Goal: Obtain resource: Obtain resource

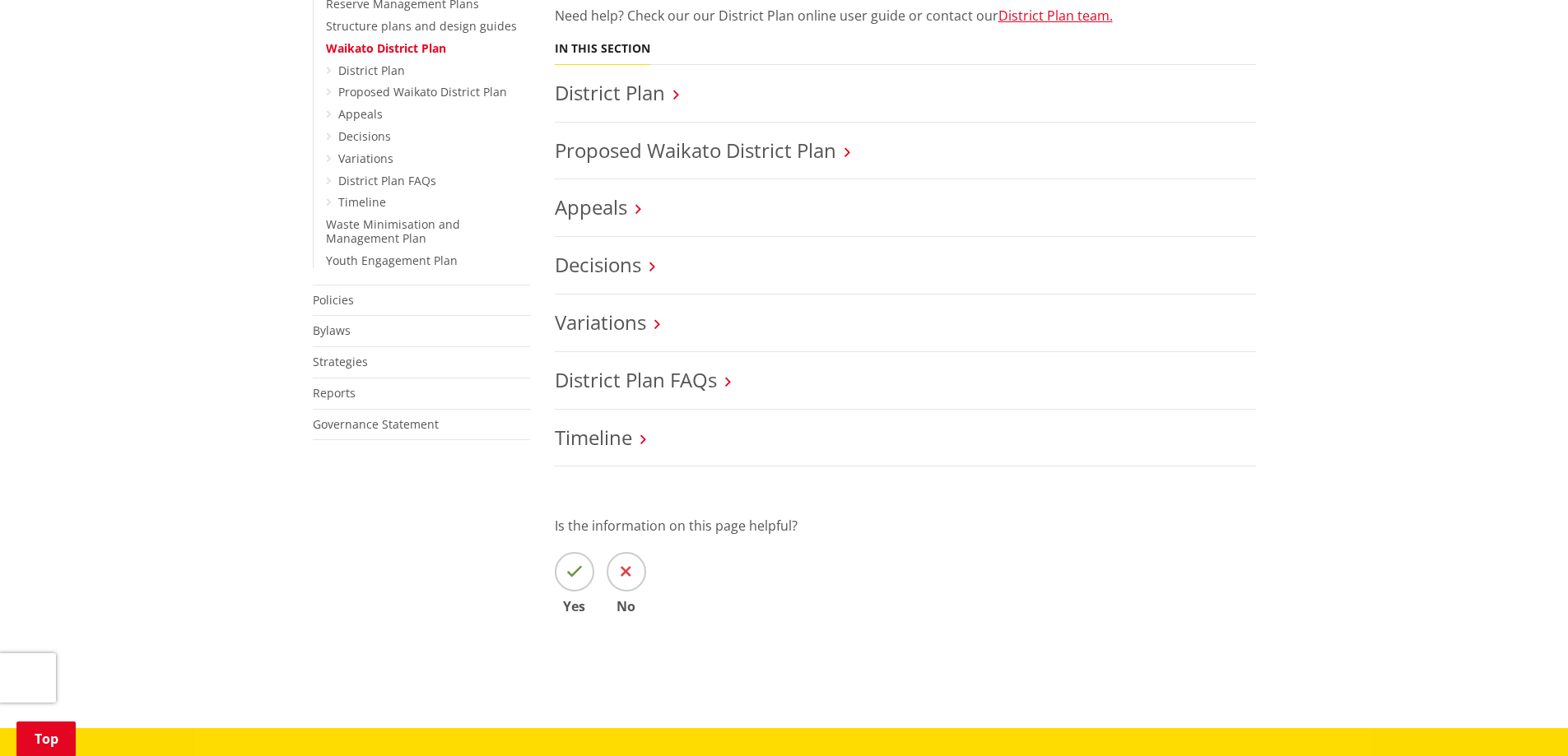
scroll to position [576, 0]
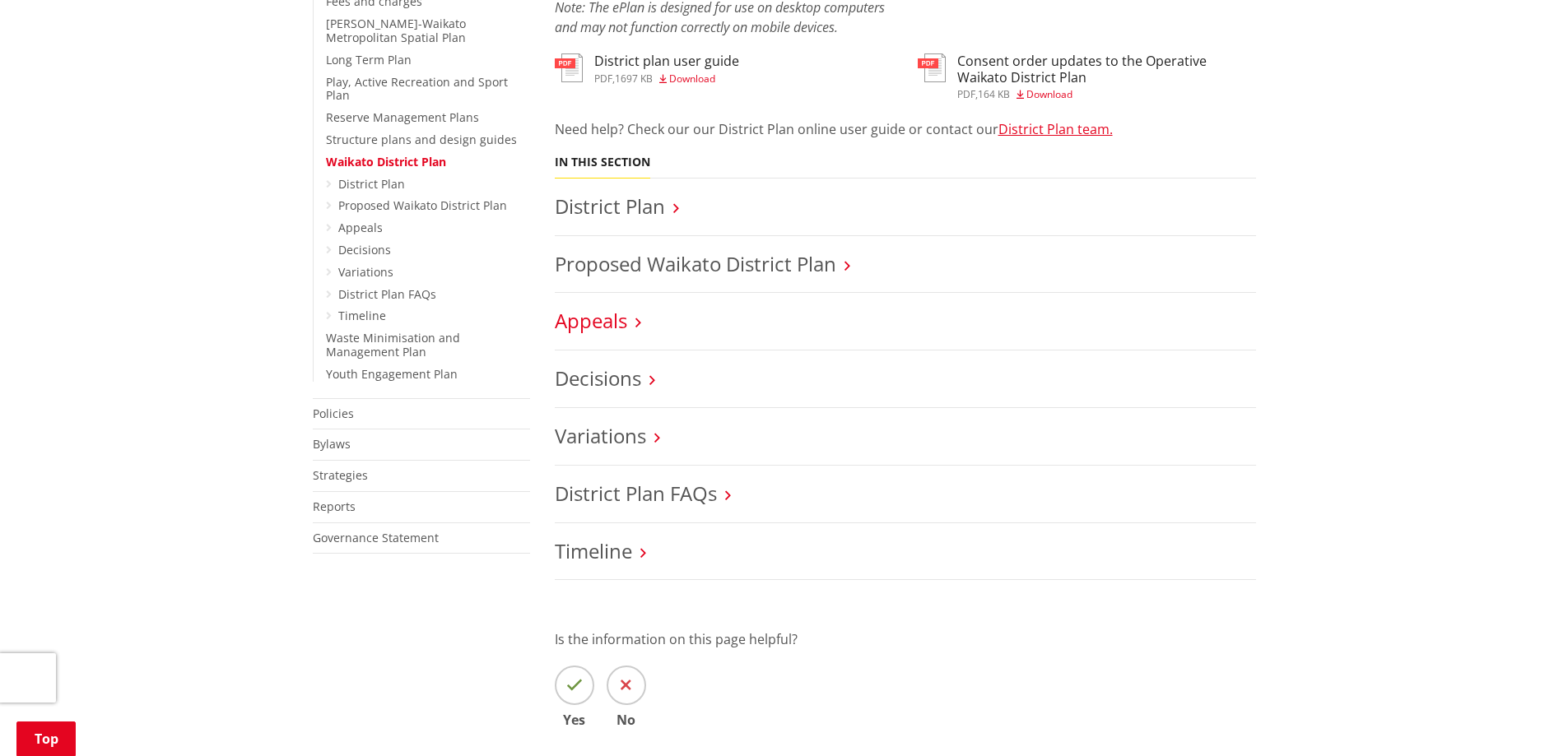
click at [604, 321] on link "Appeals" at bounding box center [590, 320] width 72 height 27
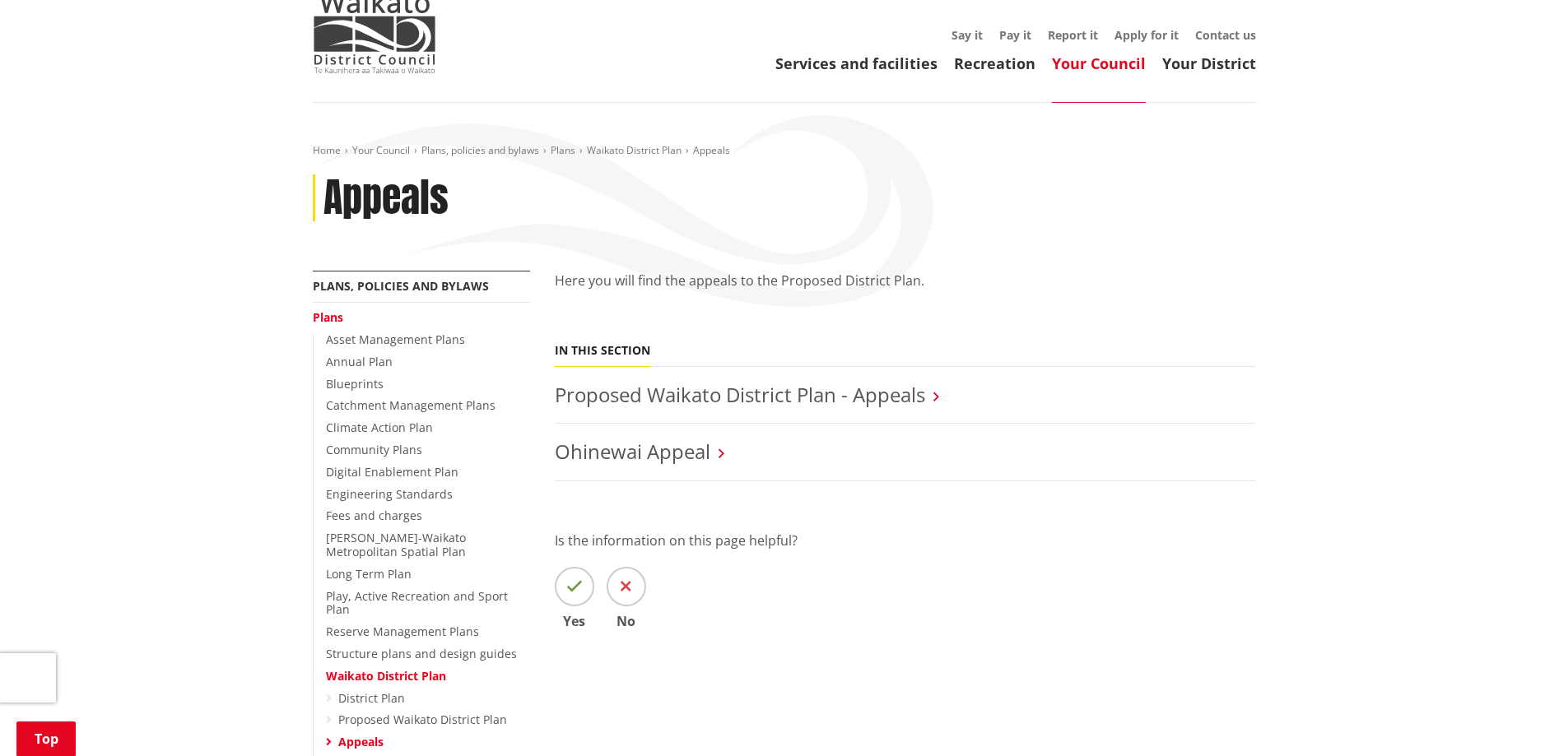
scroll to position [247, 0]
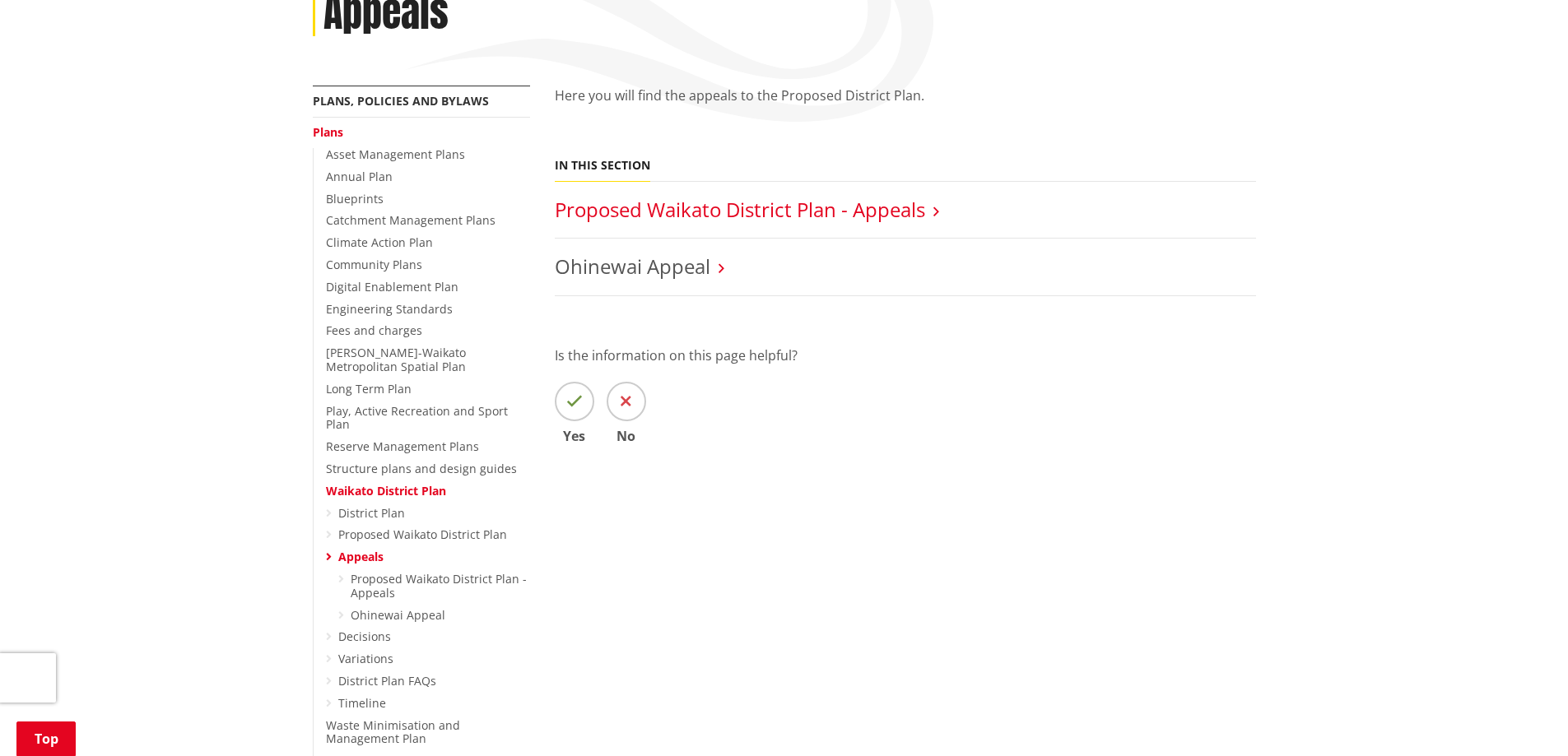
click at [727, 202] on link "Proposed Waikato District Plan - Appeals" at bounding box center [740, 209] width 371 height 27
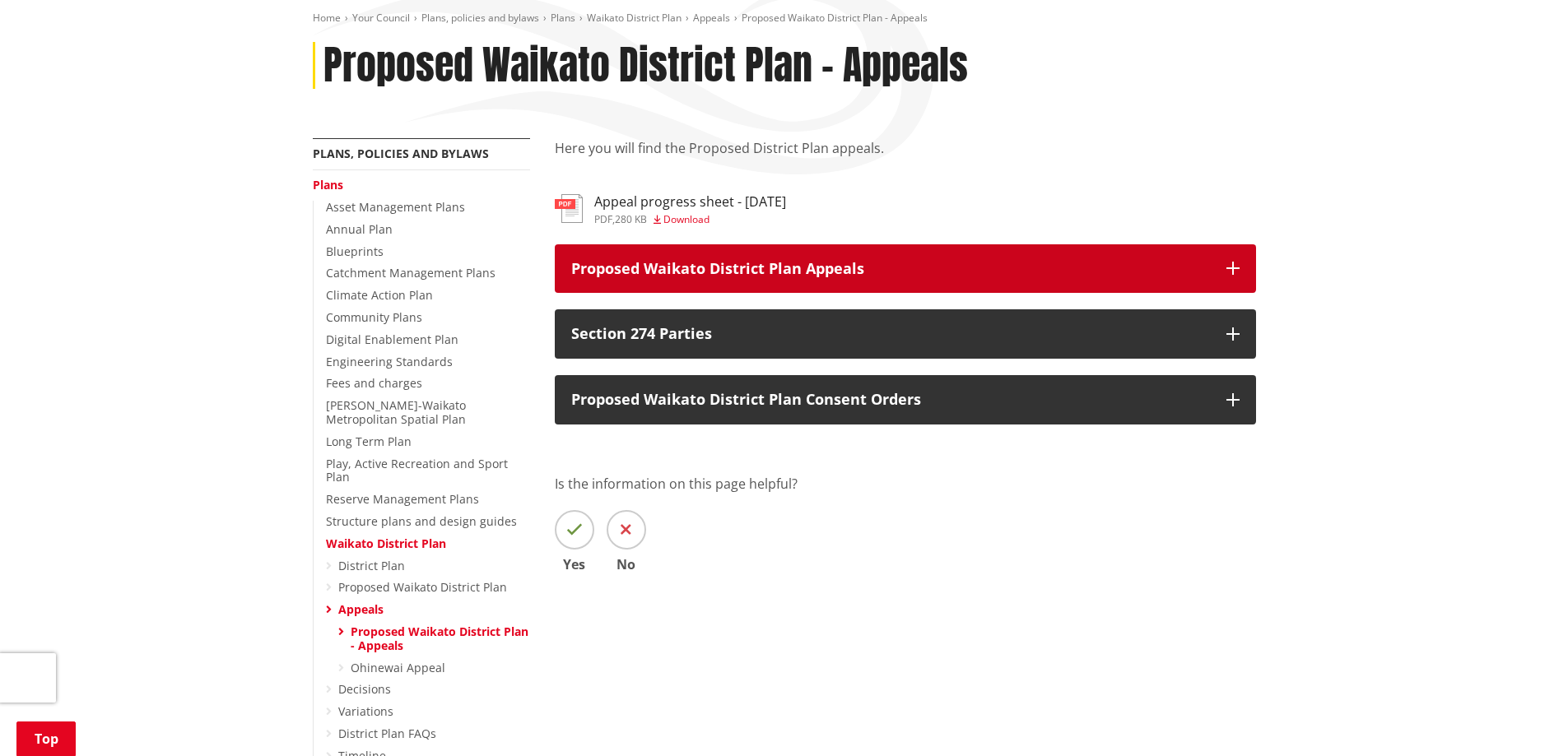
scroll to position [247, 0]
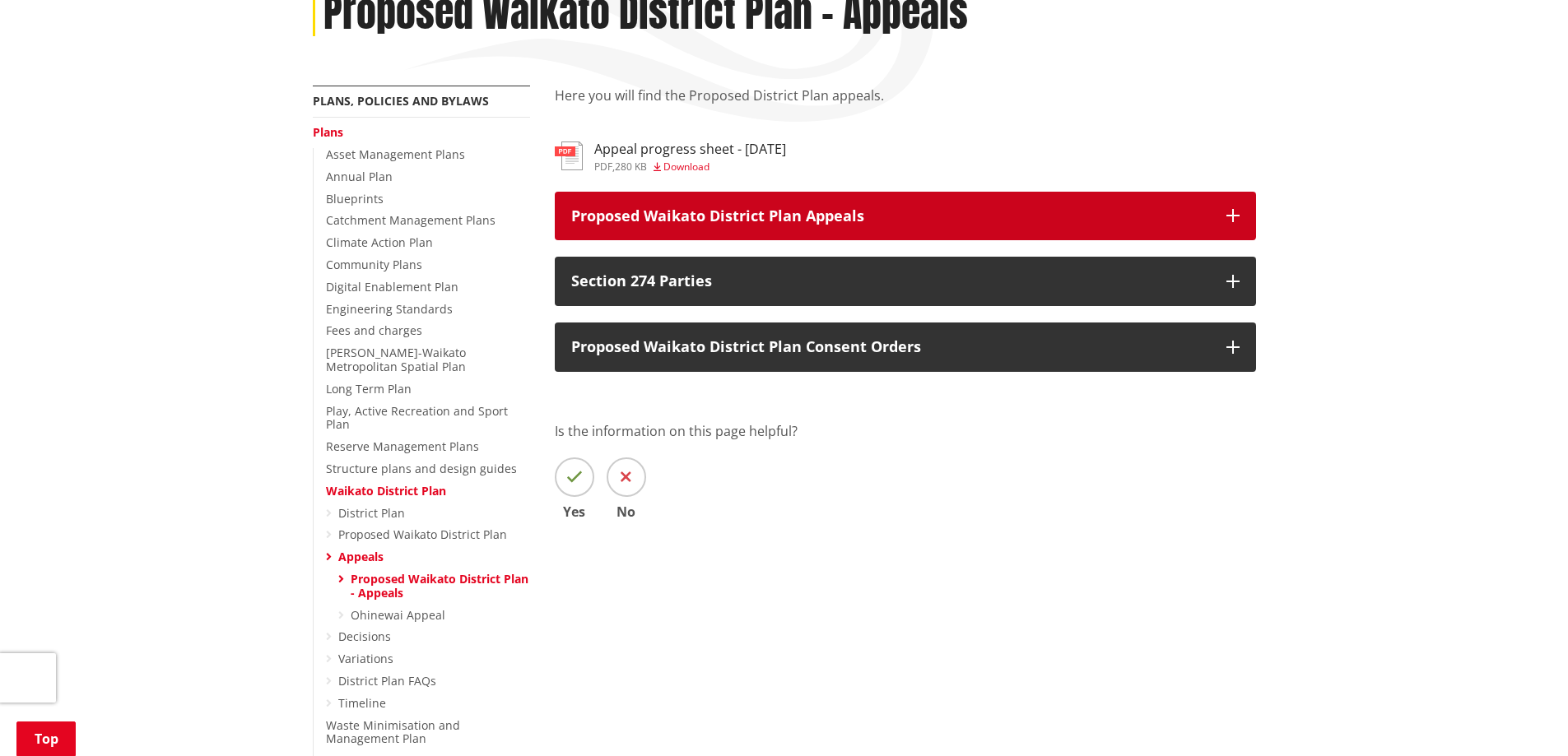
click at [901, 215] on p "Proposed Waikato District Plan Appeals" at bounding box center [891, 216] width 638 height 17
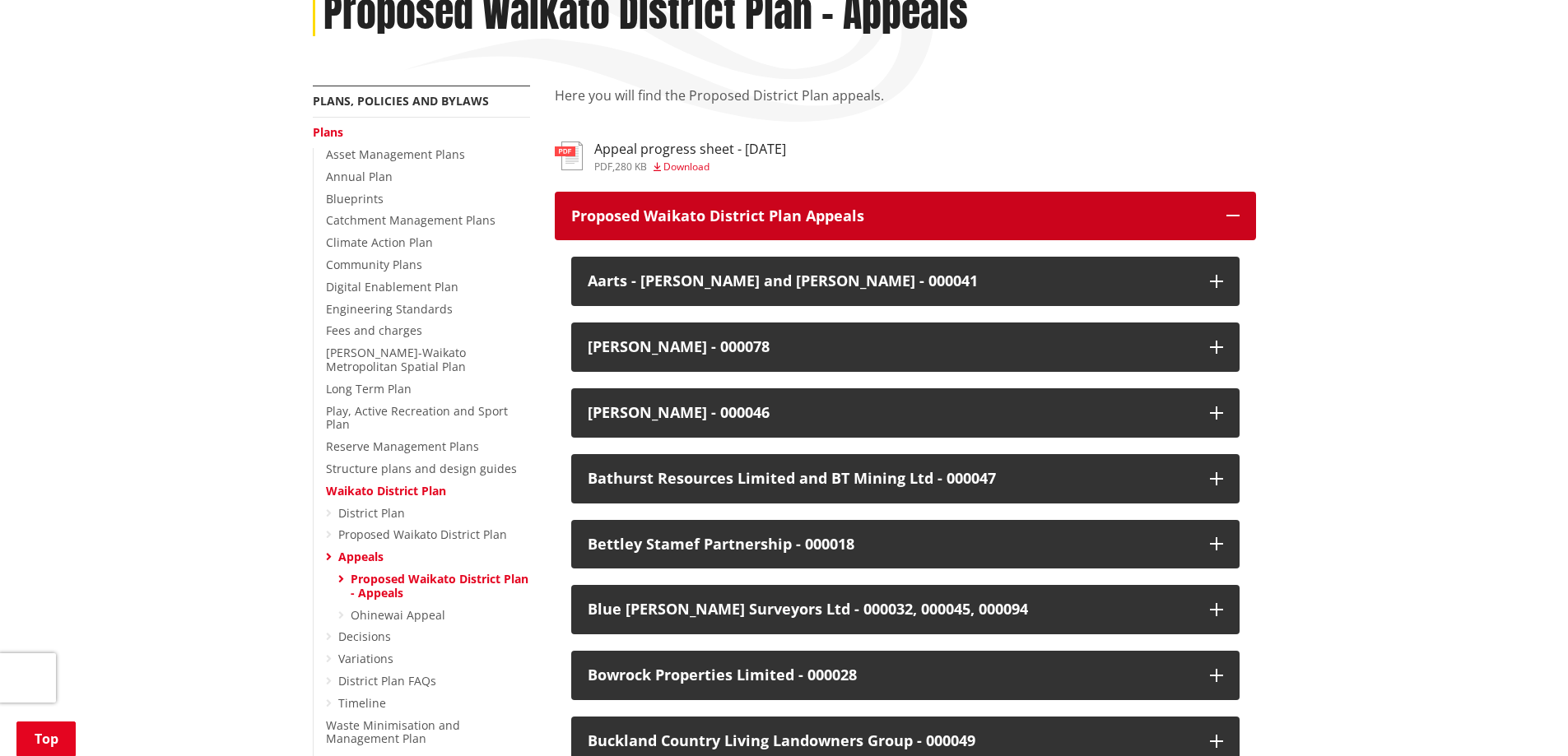
click at [907, 218] on p "Proposed Waikato District Plan Appeals" at bounding box center [891, 216] width 638 height 17
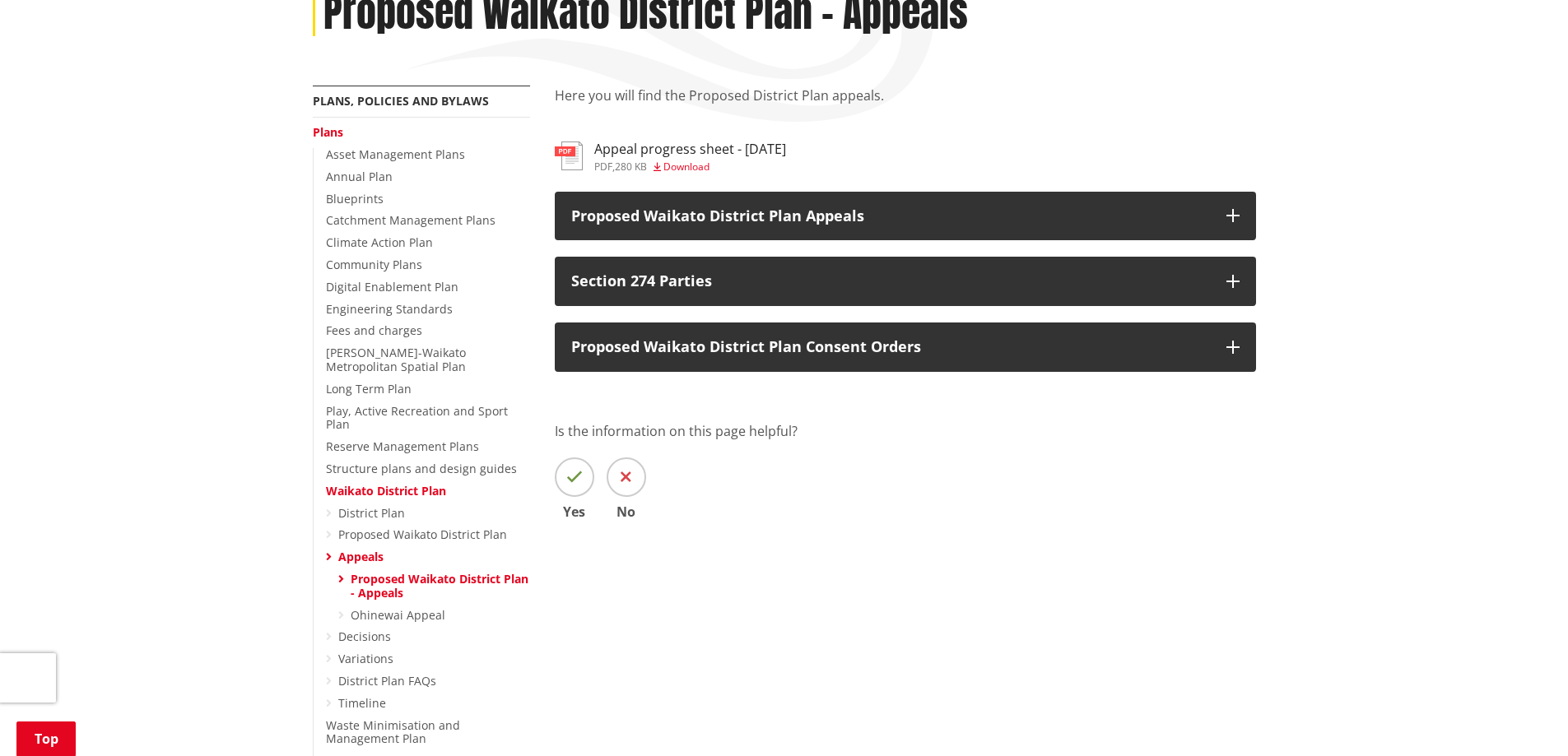
click at [695, 161] on span "Download" at bounding box center [687, 167] width 46 height 14
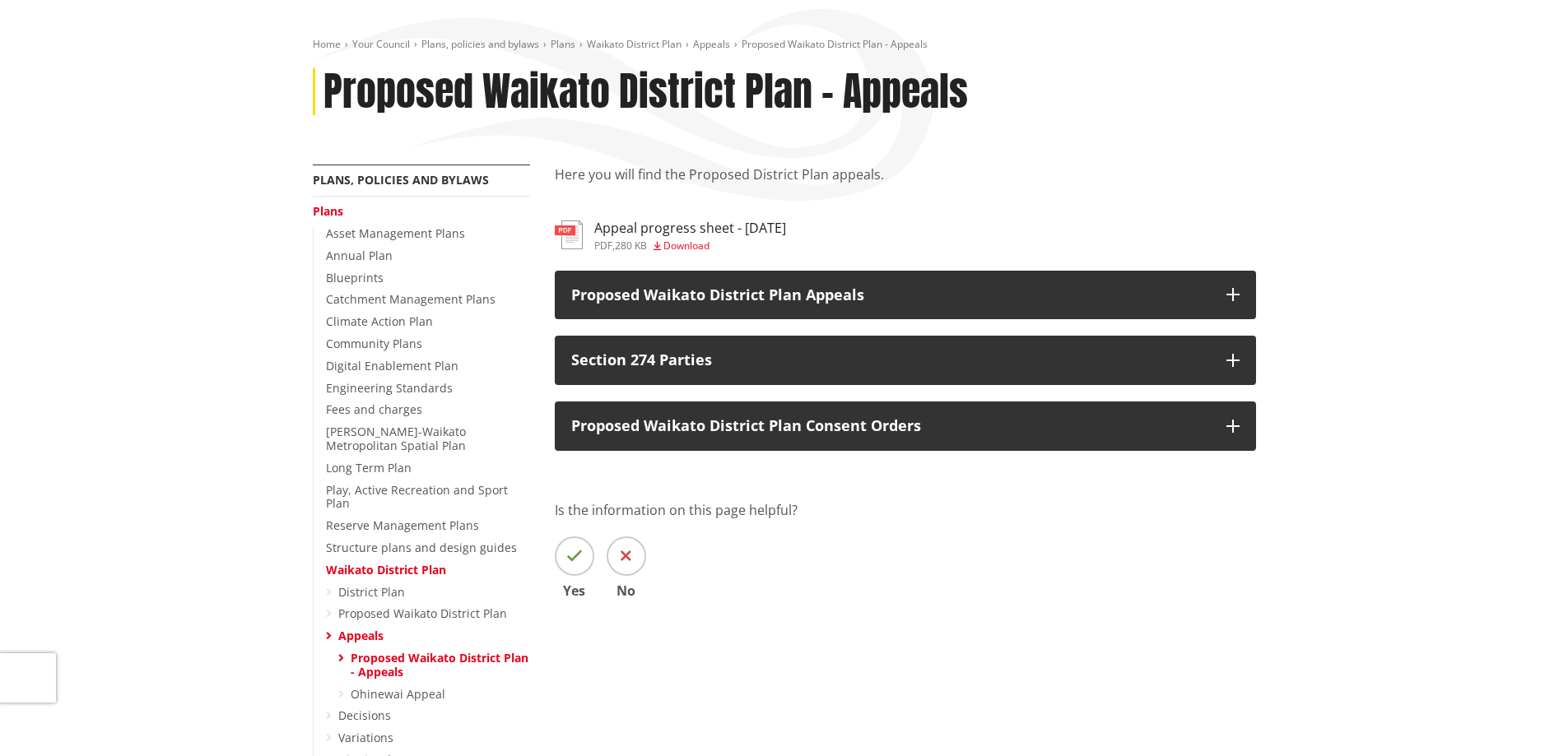
scroll to position [165, 0]
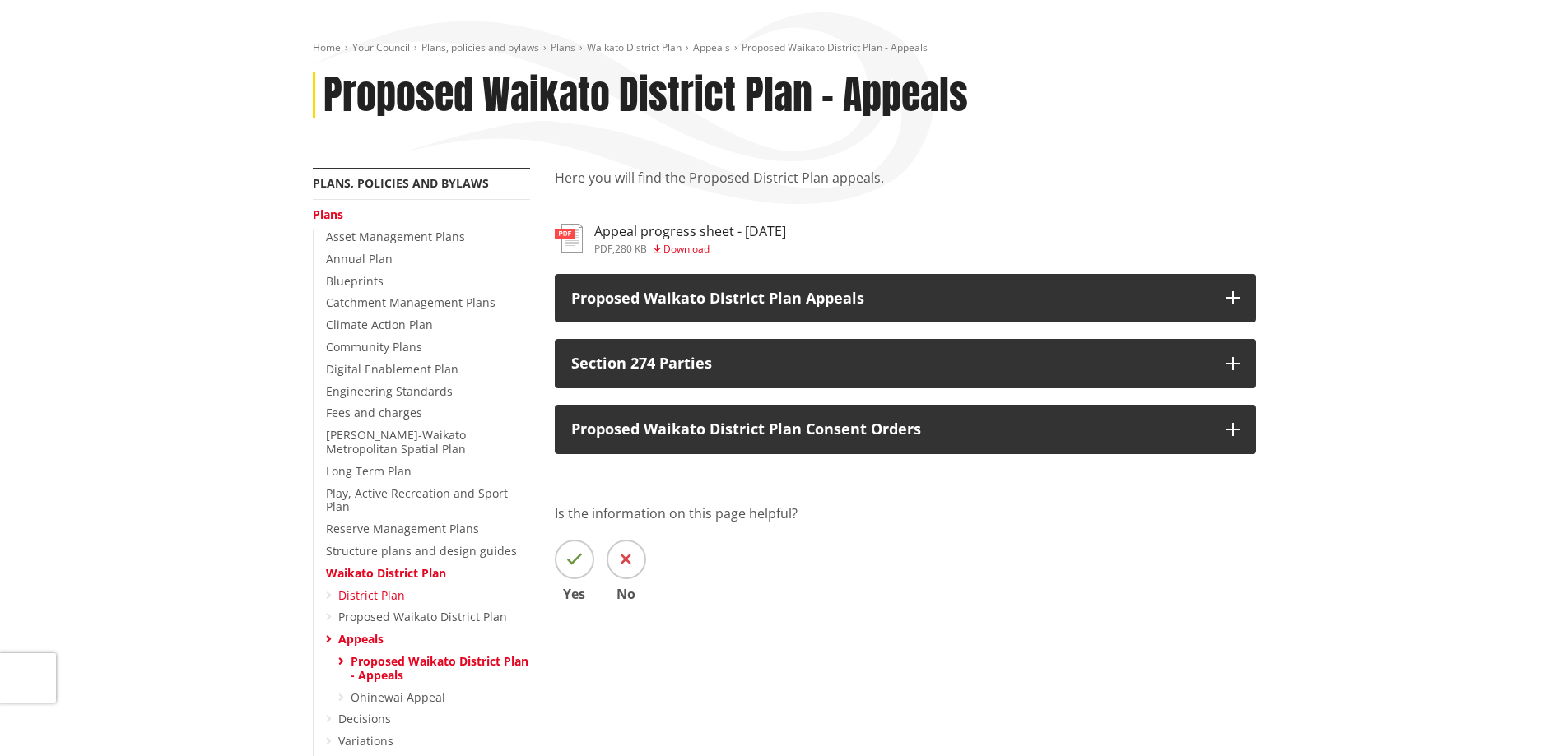
click at [372, 588] on link "District Plan" at bounding box center [371, 595] width 66 height 16
